Goal: Task Accomplishment & Management: Complete application form

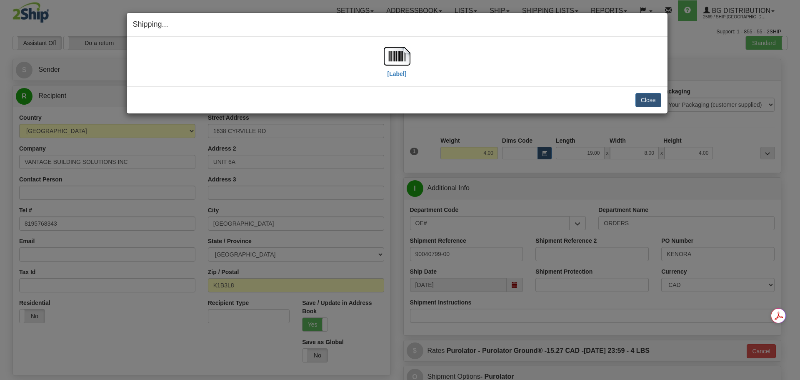
select select "ON"
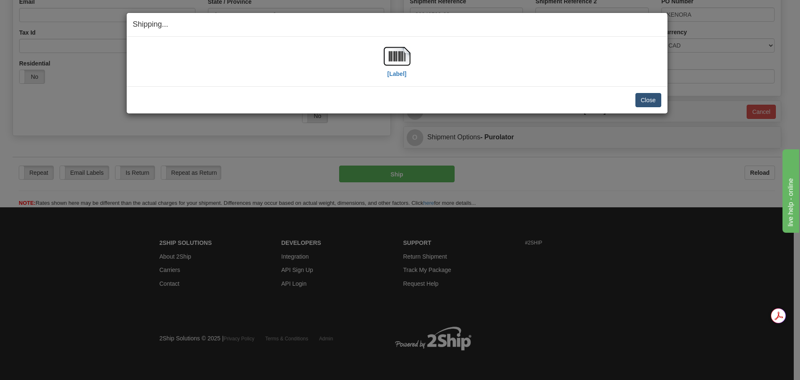
scroll to position [240, 0]
click at [649, 106] on button "Close" at bounding box center [649, 100] width 26 height 14
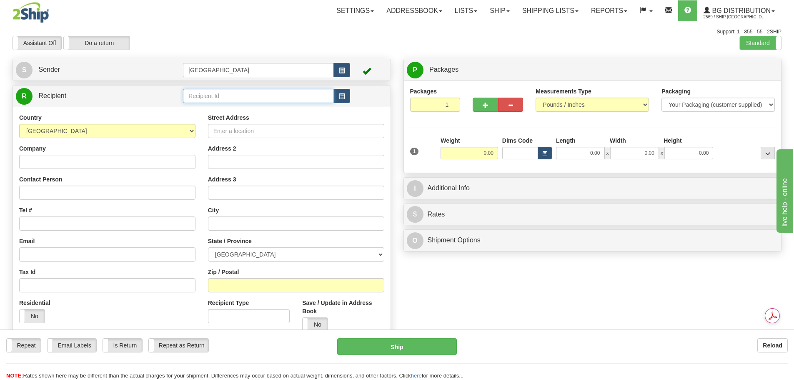
click at [219, 93] on input "text" at bounding box center [258, 96] width 151 height 14
click at [248, 108] on div "80048" at bounding box center [257, 108] width 143 height 9
type input "80048"
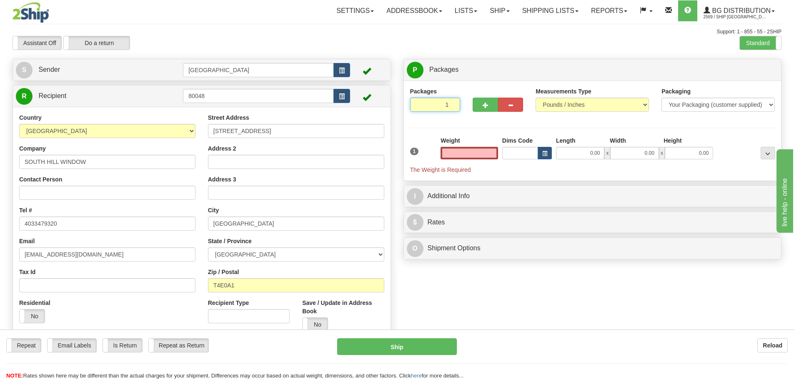
type input "2"
type input "0.00"
click at [452, 103] on input "2" at bounding box center [435, 105] width 50 height 14
type input "3"
click at [452, 103] on input "3" at bounding box center [435, 105] width 50 height 14
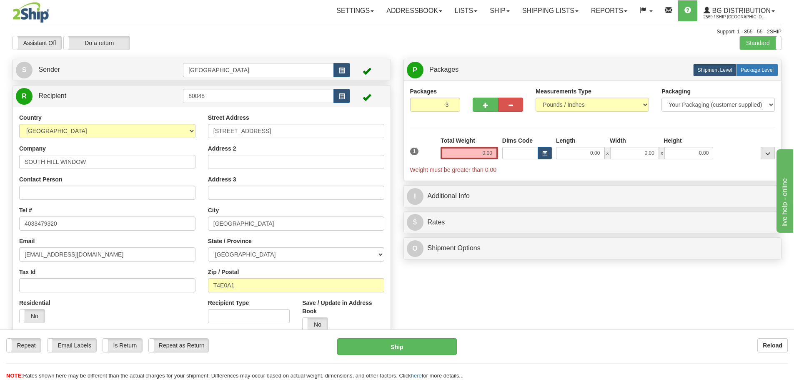
click at [776, 70] on label "Package Level Pack.." at bounding box center [757, 70] width 42 height 13
radio input "true"
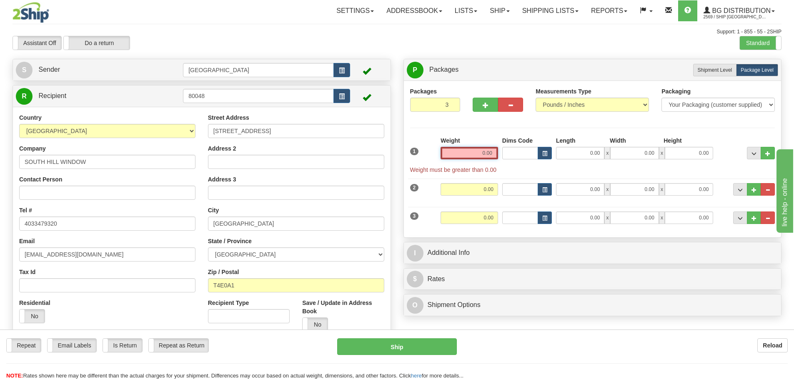
drag, startPoint x: 474, startPoint y: 156, endPoint x: 555, endPoint y: 150, distance: 81.9
click at [555, 150] on div "1 Weight 0.00 Dims Code 0.00" at bounding box center [592, 155] width 369 height 38
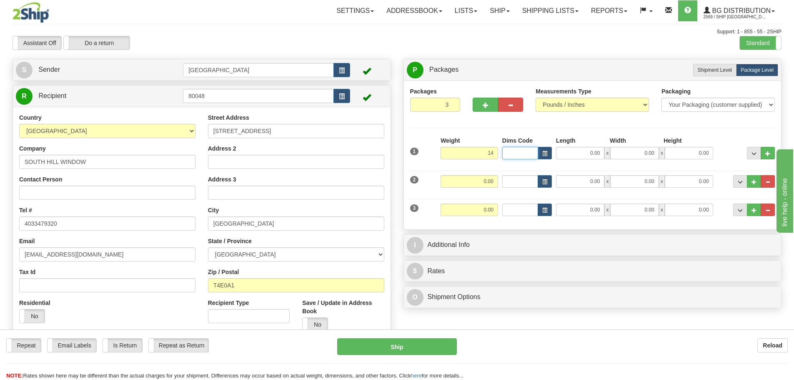
type input "14.00"
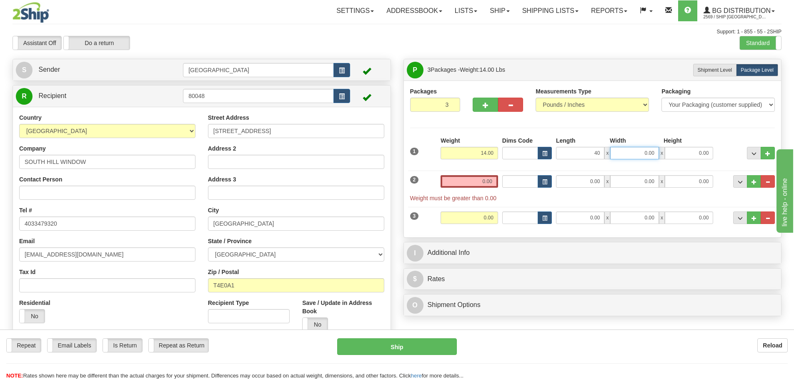
type input "40.00"
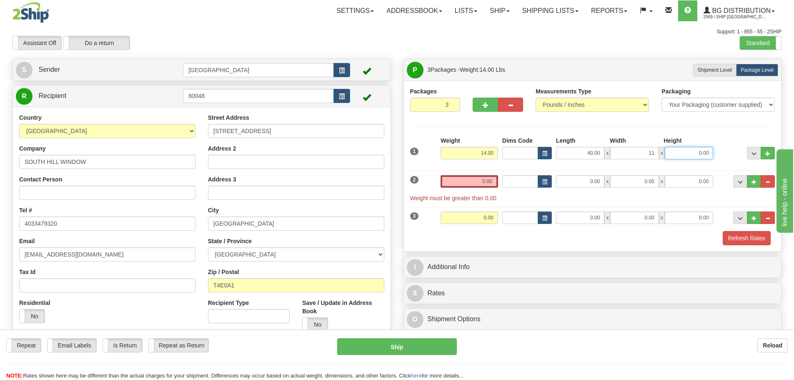
type input "11.00"
type input "6.00"
drag, startPoint x: 471, startPoint y: 183, endPoint x: 537, endPoint y: 180, distance: 65.1
click at [536, 180] on div "2 Weight 0.00 Dims Code Length Width Height" at bounding box center [592, 184] width 369 height 36
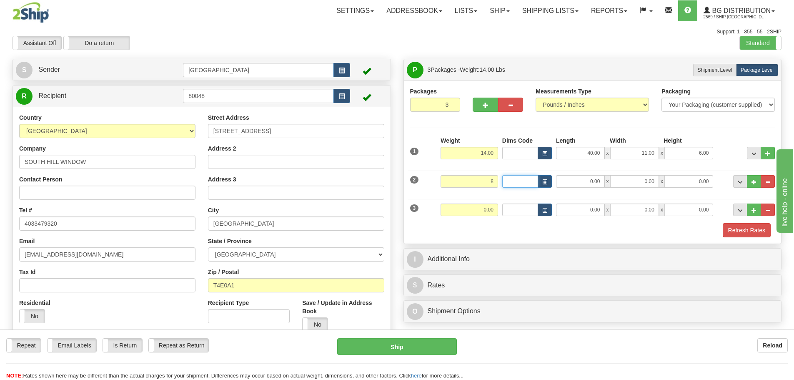
type input "8.00"
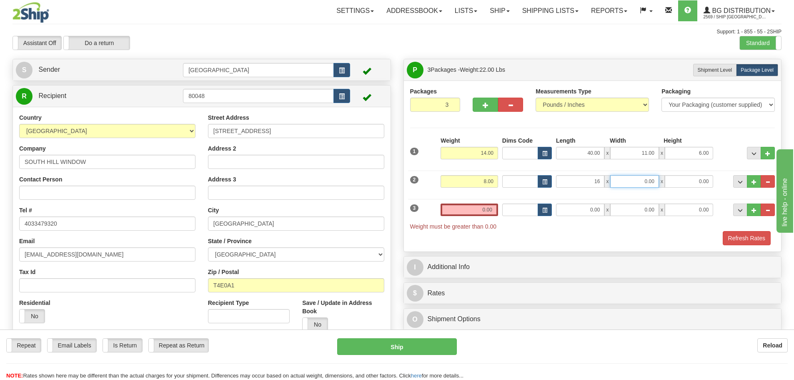
type input "16.00"
type input "13.00"
type input "7.00"
drag, startPoint x: 489, startPoint y: 211, endPoint x: 515, endPoint y: 211, distance: 25.9
click at [515, 211] on div "3 Weight 0.00 Dims Code Length Width Height" at bounding box center [592, 213] width 369 height 36
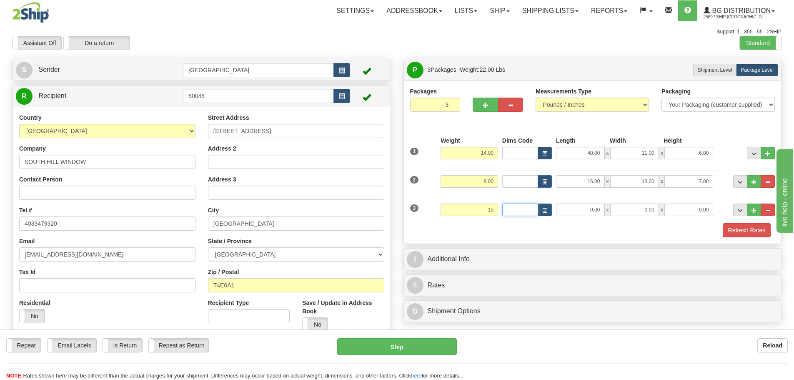
type input "15.00"
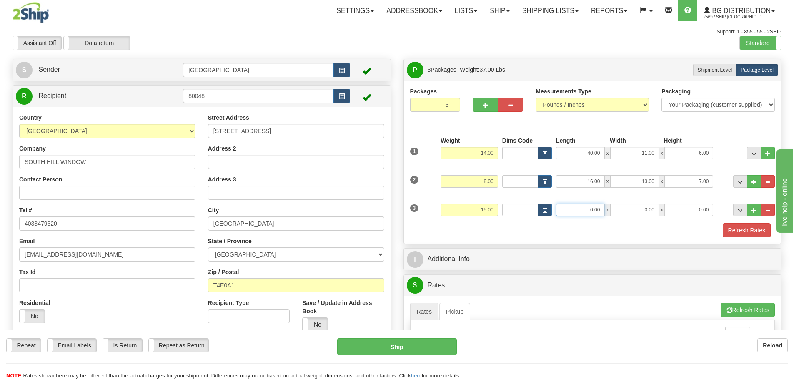
click at [591, 210] on input "0.00" at bounding box center [580, 209] width 48 height 13
drag, startPoint x: 581, startPoint y: 209, endPoint x: 634, endPoint y: 210, distance: 53.4
click at [634, 210] on div "552.00 x 0.00 x 0.00" at bounding box center [634, 209] width 157 height 13
type input "52.00"
type input "11.00"
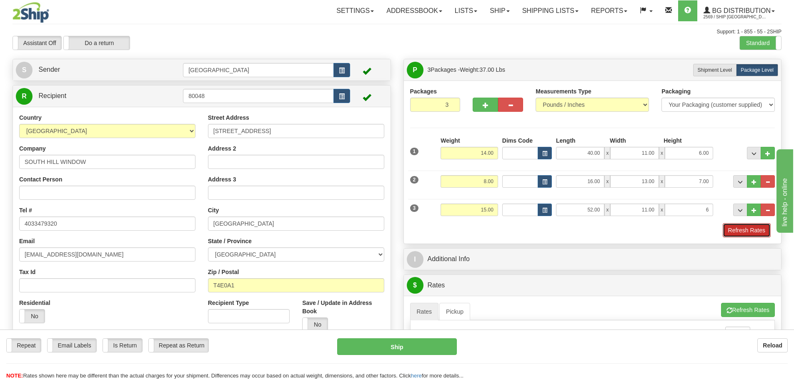
type input "6.00"
click at [759, 235] on button "Refresh Rates" at bounding box center [747, 230] width 48 height 14
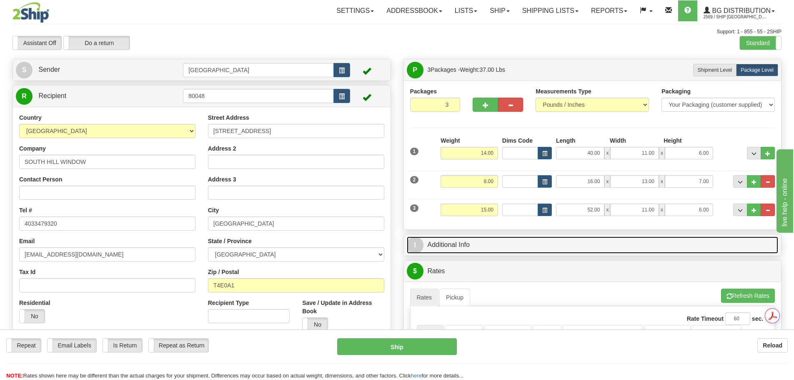
click at [663, 248] on link "I Additional Info" at bounding box center [593, 244] width 372 height 17
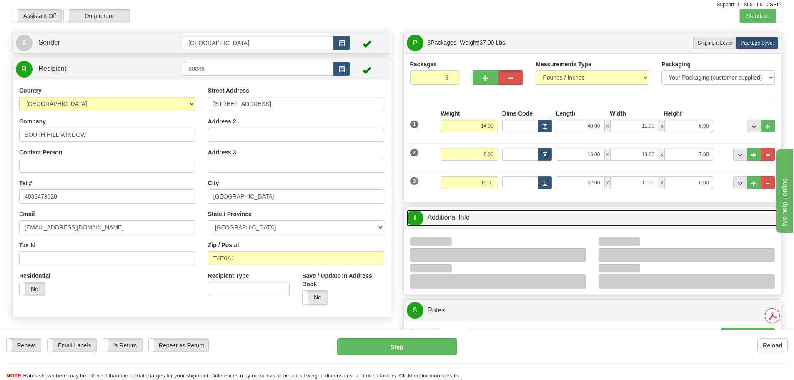
scroll to position [42, 0]
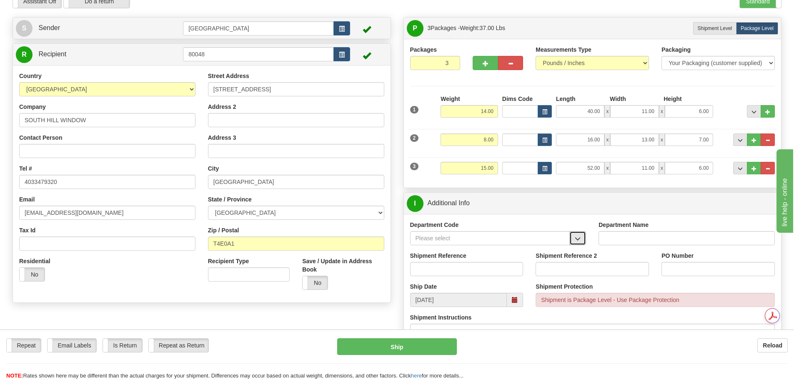
click at [570, 242] on button "button" at bounding box center [577, 238] width 17 height 14
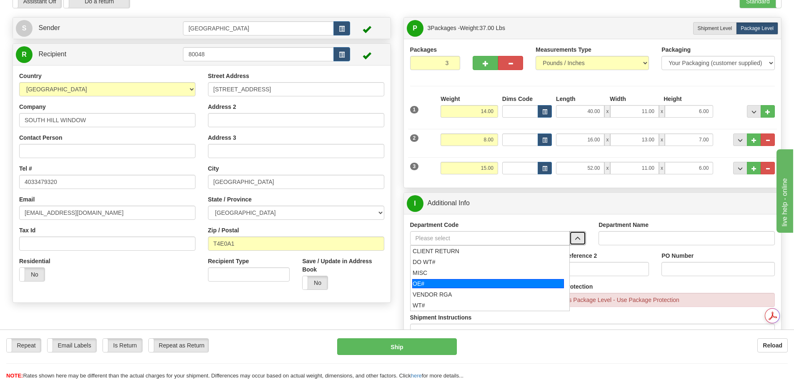
click at [529, 281] on div "OE#" at bounding box center [488, 283] width 152 height 9
type input "OE#"
type input "ORDERS"
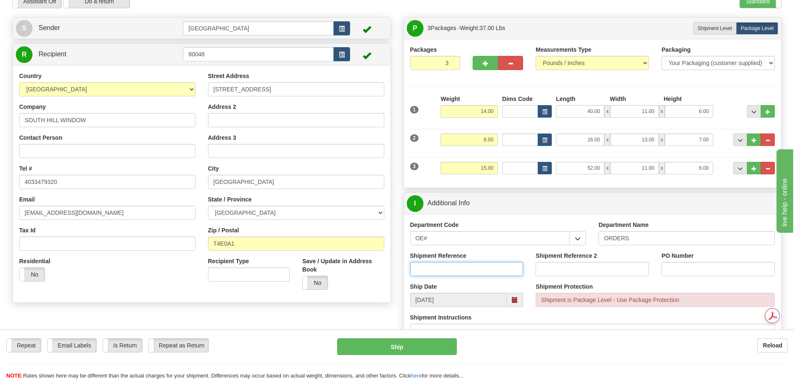
click at [490, 271] on input "Shipment Reference" at bounding box center [466, 269] width 113 height 14
type input "90040814-00; 90040815-00"
type input "d"
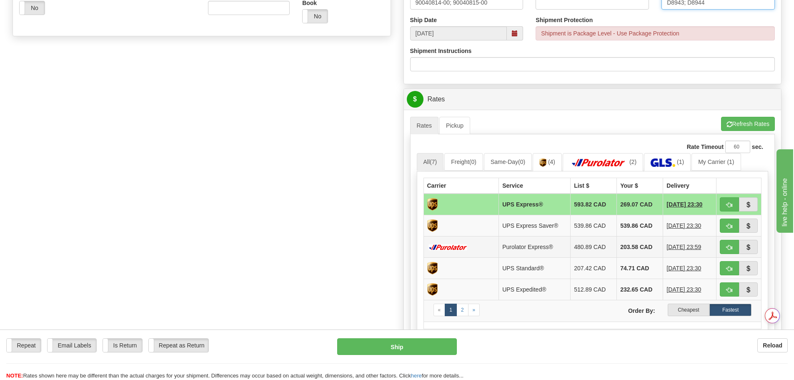
scroll to position [334, 0]
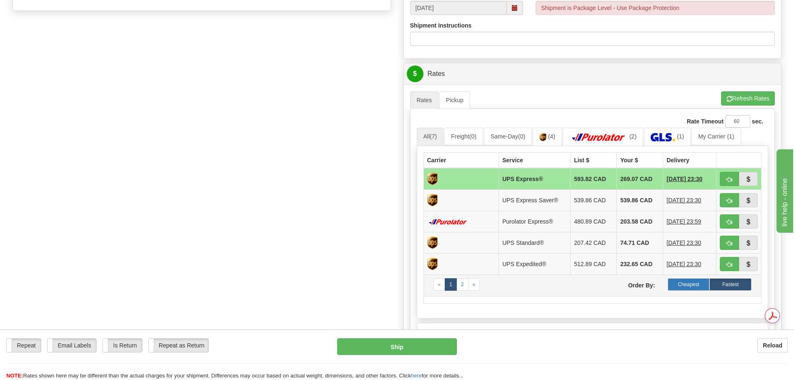
type input "D8943; D8944"
click at [702, 286] on label "Cheapest" at bounding box center [689, 284] width 42 height 13
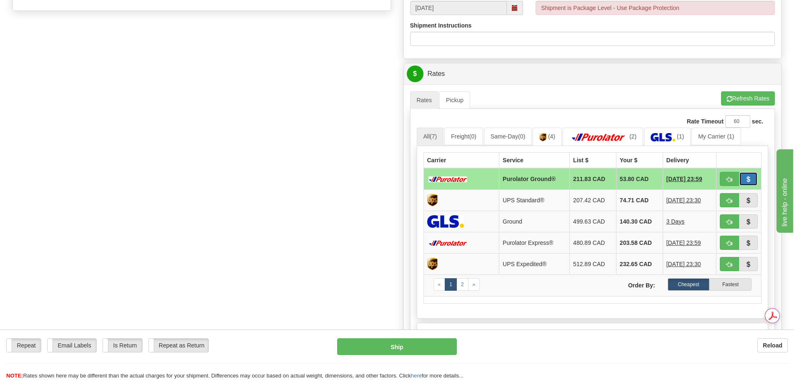
click at [757, 176] on button "button" at bounding box center [748, 179] width 19 height 14
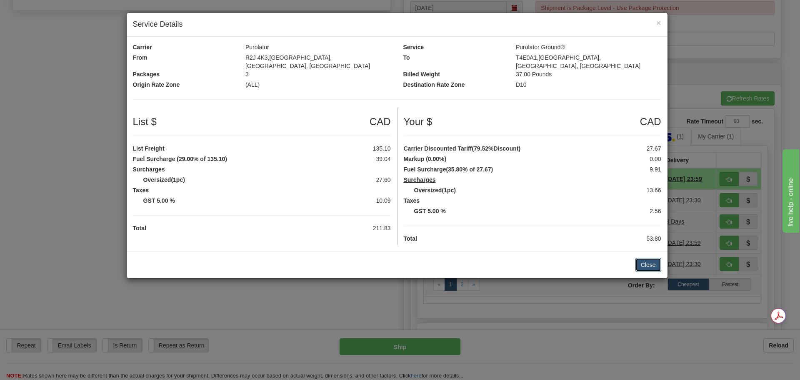
click at [652, 259] on button "Close" at bounding box center [649, 265] width 26 height 14
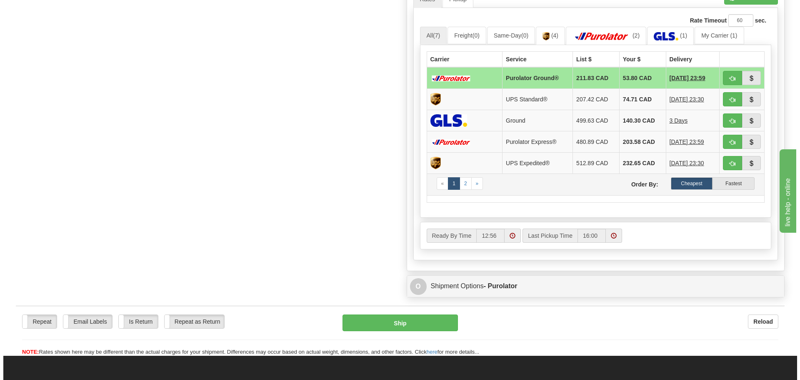
scroll to position [459, 0]
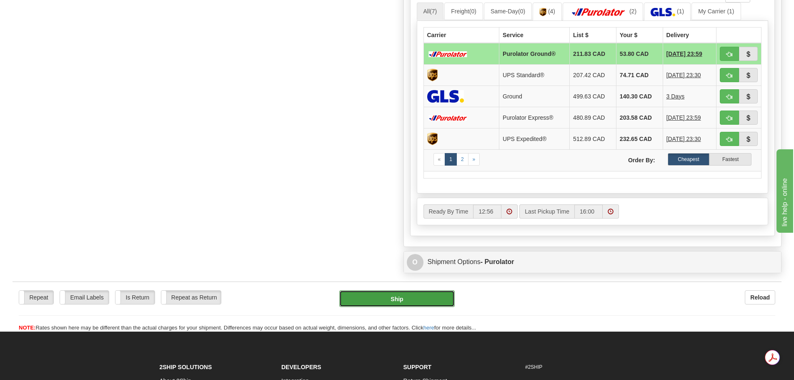
click at [417, 295] on button "Ship" at bounding box center [396, 298] width 115 height 17
type input "260"
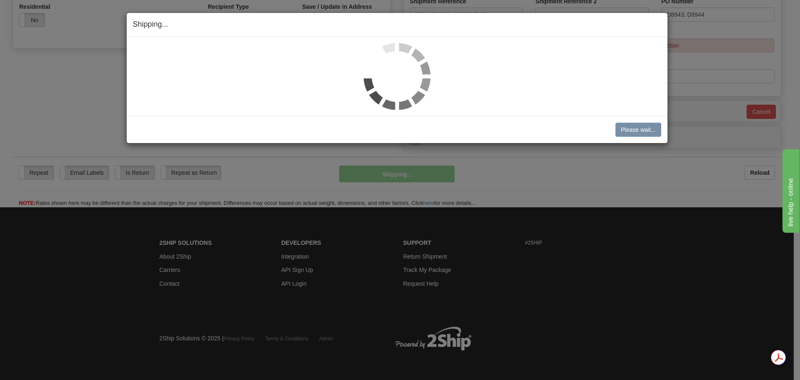
scroll to position [296, 0]
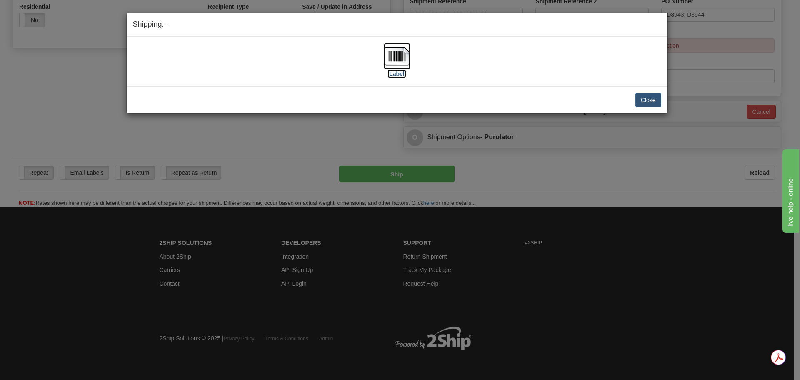
click at [395, 56] on img at bounding box center [397, 56] width 27 height 27
click at [651, 98] on button "Close" at bounding box center [649, 100] width 26 height 14
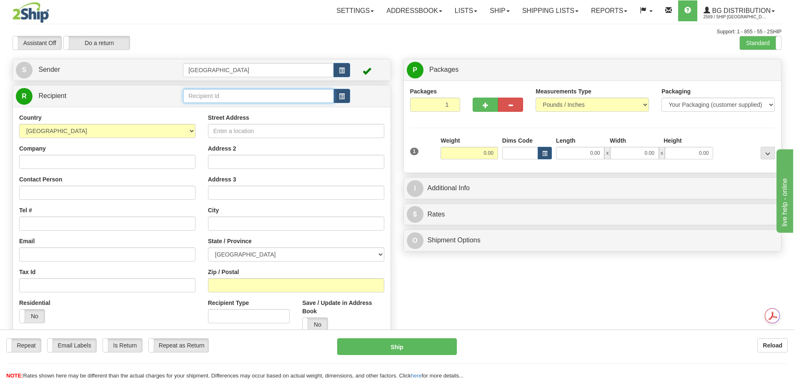
click at [267, 98] on input "text" at bounding box center [258, 96] width 151 height 14
click at [258, 108] on div "52000" at bounding box center [257, 108] width 143 height 9
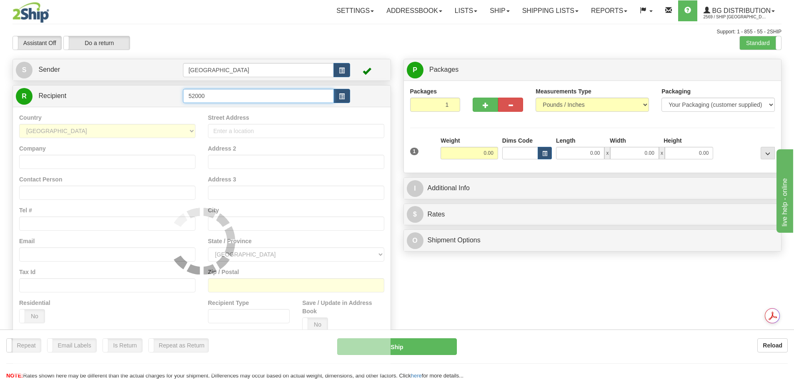
type input "52000"
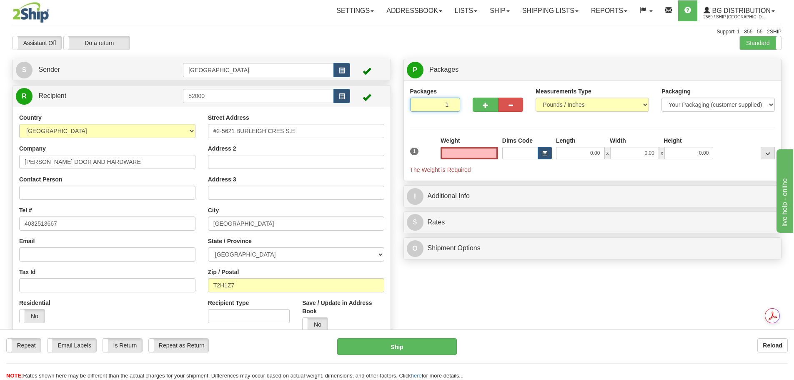
type input "2"
type input "0.00"
type input "2"
click at [452, 104] on input "2" at bounding box center [435, 105] width 50 height 14
click at [773, 69] on span "Package Level" at bounding box center [757, 70] width 33 height 6
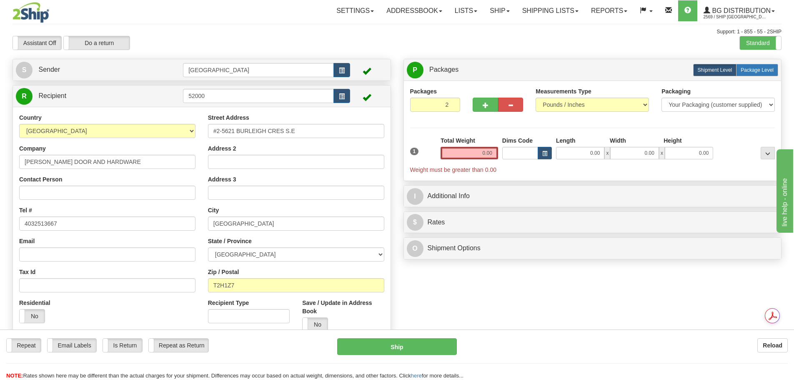
radio input "true"
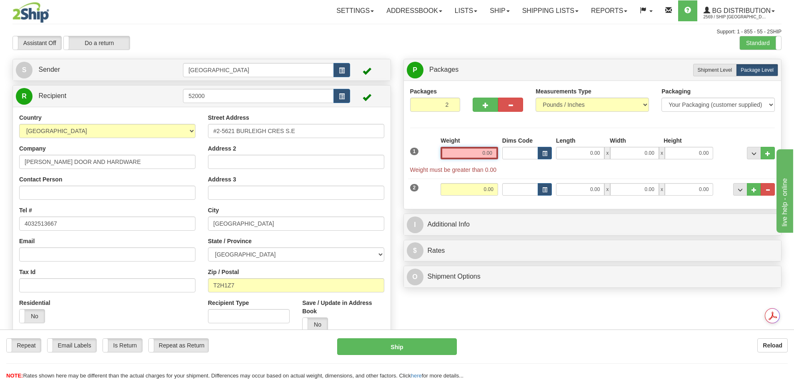
drag, startPoint x: 462, startPoint y: 155, endPoint x: 517, endPoint y: 155, distance: 54.6
click at [516, 155] on div "1 Weight 0.00 Dims Code 0.00" at bounding box center [592, 155] width 369 height 38
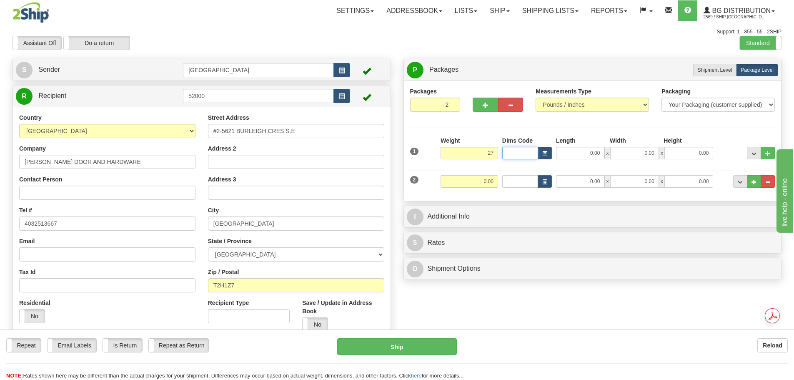
type input "27.00"
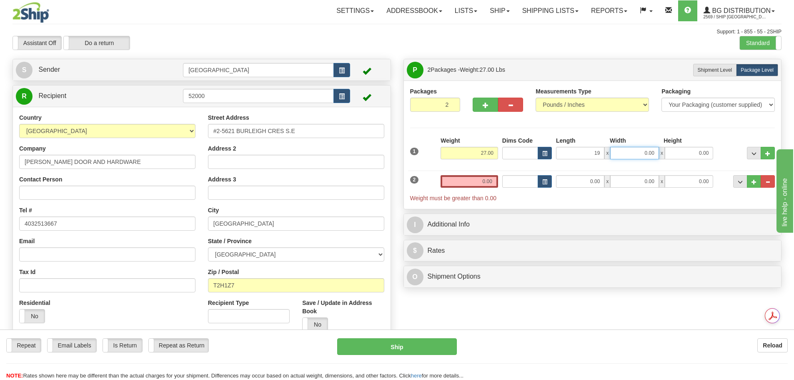
type input "19.00"
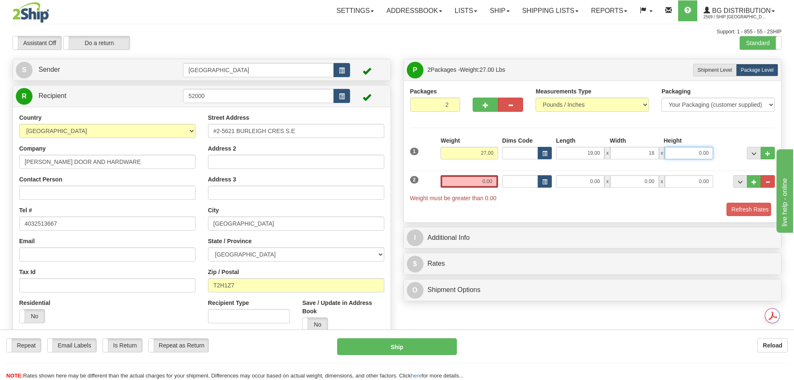
type input "18.00"
type input "15.00"
drag, startPoint x: 461, startPoint y: 181, endPoint x: 554, endPoint y: 175, distance: 93.2
click at [554, 175] on div "2 Weight 0.00 Dims Code Length Width Height" at bounding box center [592, 184] width 369 height 36
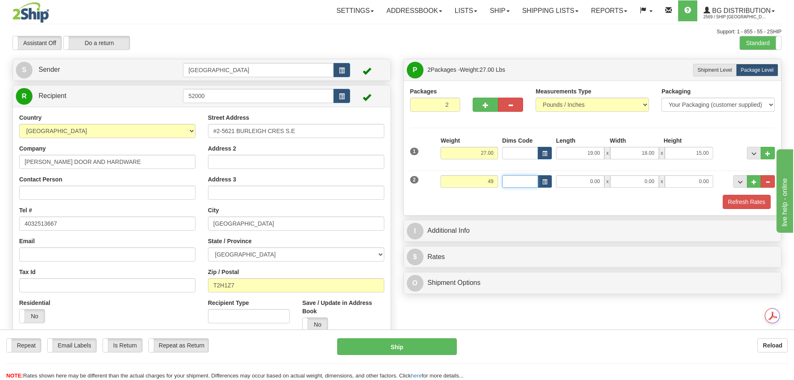
type input "49.00"
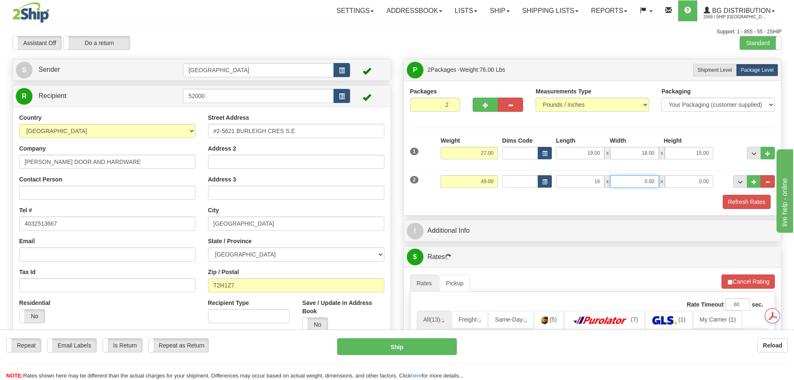
type input "16.00"
type input "9.00"
type input "13.00"
click at [501, 216] on div "P Packages 2 Packages - Weight: 76.00 Lbs Shipment Level Shipm. Package Level P…" at bounding box center [592, 323] width 391 height 529
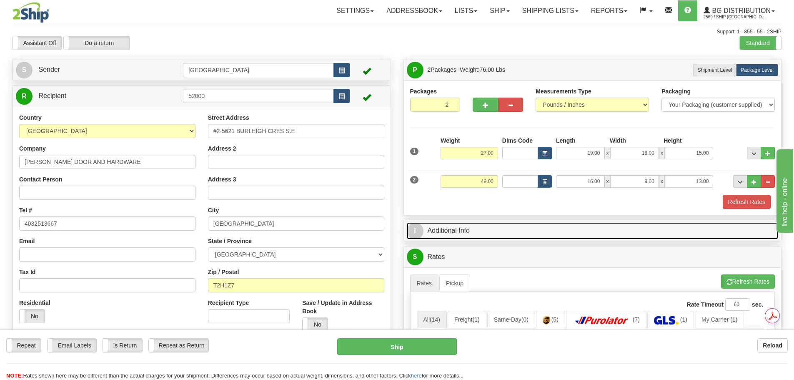
click at [488, 228] on link "I Additional Info" at bounding box center [593, 230] width 372 height 17
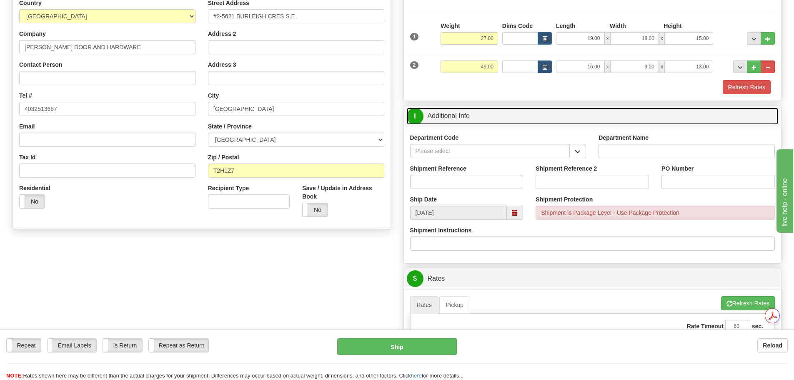
scroll to position [125, 0]
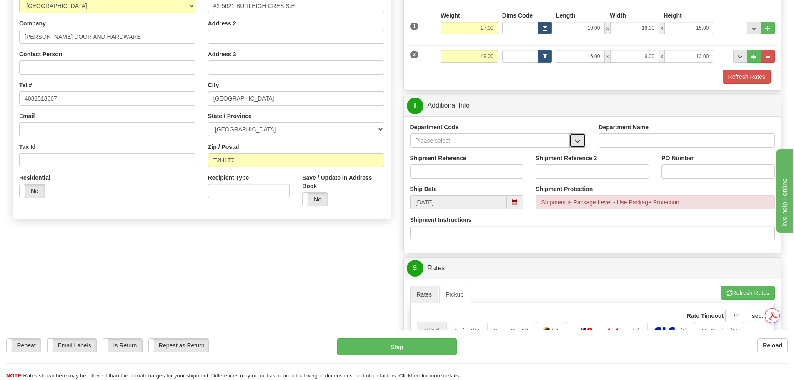
click at [579, 140] on span "button" at bounding box center [578, 140] width 6 height 5
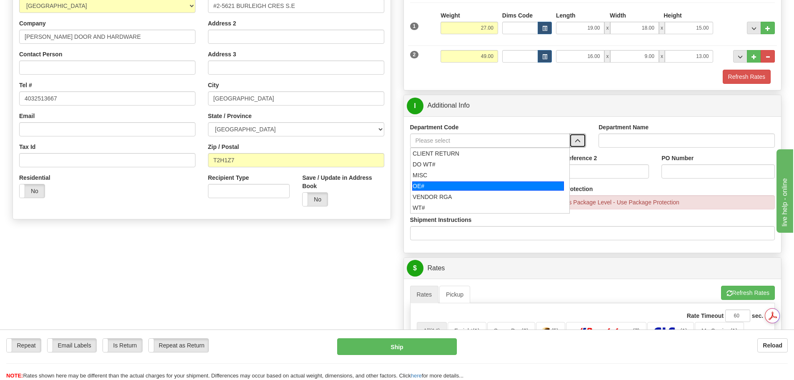
click at [537, 184] on div "OE#" at bounding box center [488, 185] width 152 height 9
type input "OE#"
type input "ORDERS"
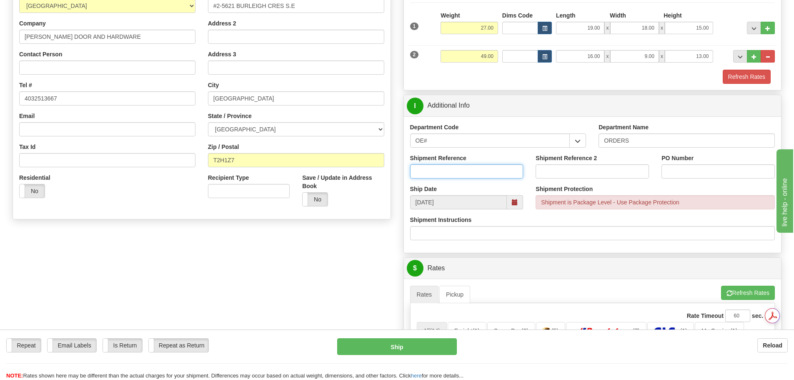
click at [449, 172] on input "Shipment Reference" at bounding box center [466, 171] width 113 height 14
click at [449, 172] on input "90040287-00" at bounding box center [466, 171] width 113 height 14
type input "90040287-00; 90038844-01; 90040782-00"
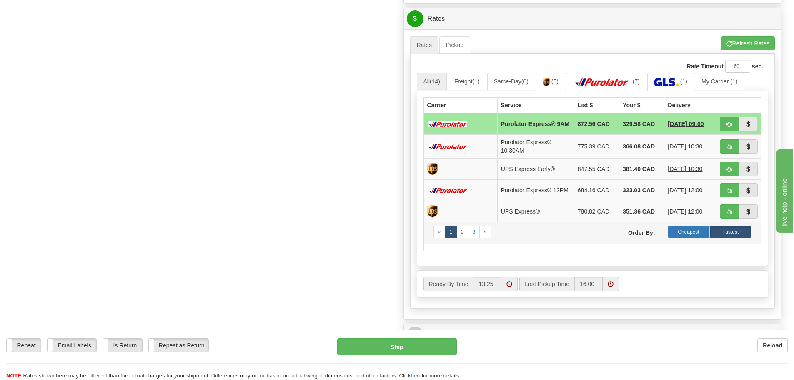
scroll to position [375, 0]
type input "15753; 15463; 15820"
click at [684, 235] on label "Cheapest" at bounding box center [689, 231] width 42 height 13
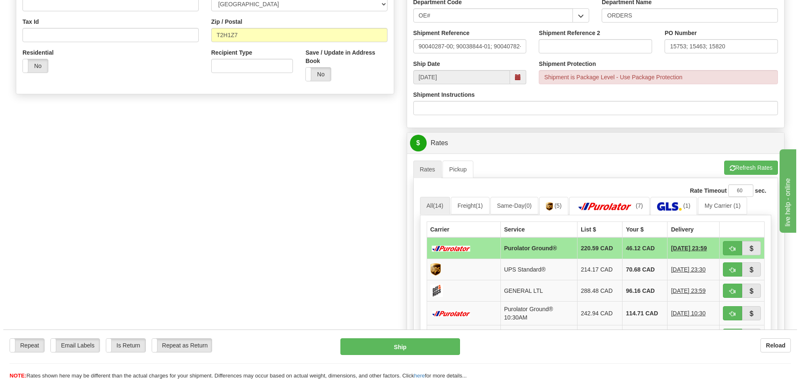
scroll to position [459, 0]
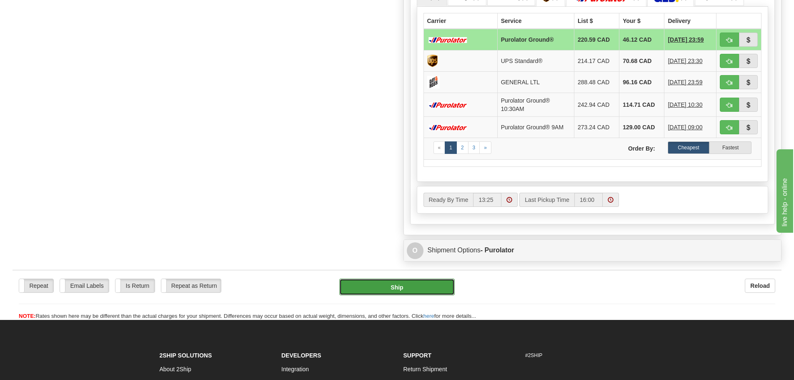
click at [406, 288] on button "Ship" at bounding box center [396, 286] width 115 height 17
type input "260"
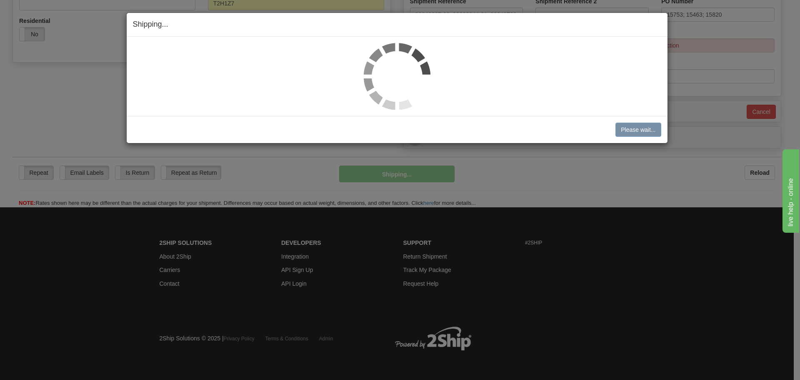
scroll to position [282, 0]
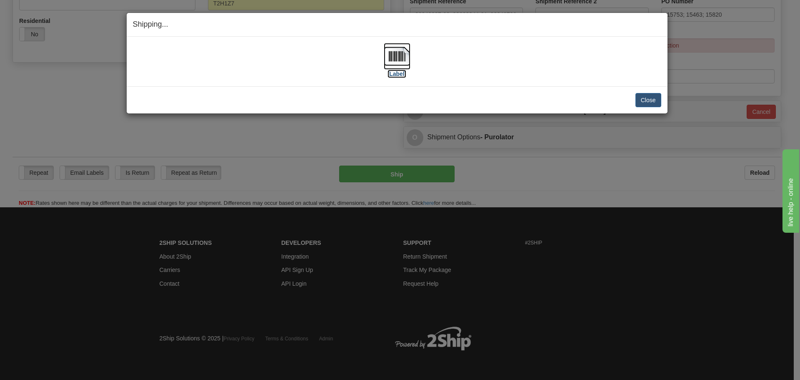
click at [391, 61] on img at bounding box center [397, 56] width 27 height 27
click at [659, 99] on button "Close" at bounding box center [649, 100] width 26 height 14
click at [647, 98] on button "Close" at bounding box center [649, 100] width 26 height 14
click at [642, 98] on button "Close" at bounding box center [649, 100] width 26 height 14
